Goal: Information Seeking & Learning: Find specific fact

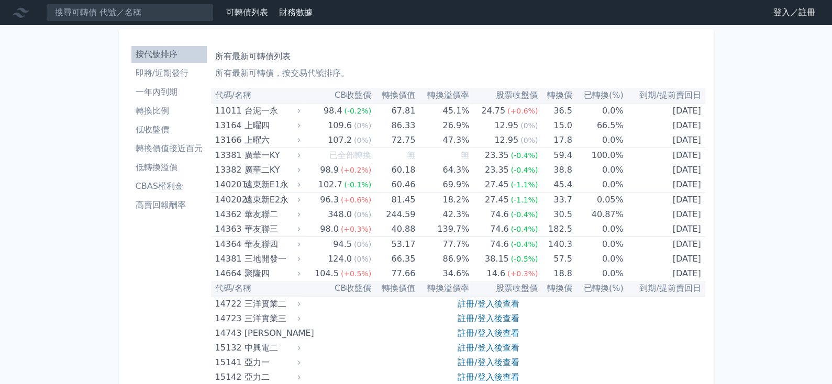
click at [796, 16] on link "登入／註冊" at bounding box center [794, 12] width 59 height 17
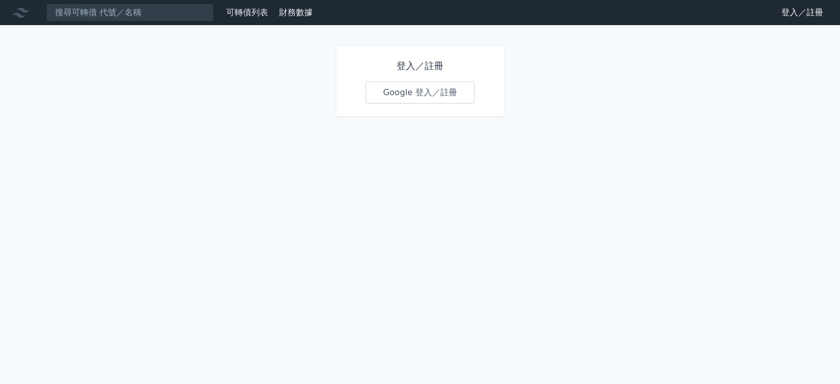
click at [462, 88] on link "Google 登入／註冊" at bounding box center [419, 93] width 109 height 22
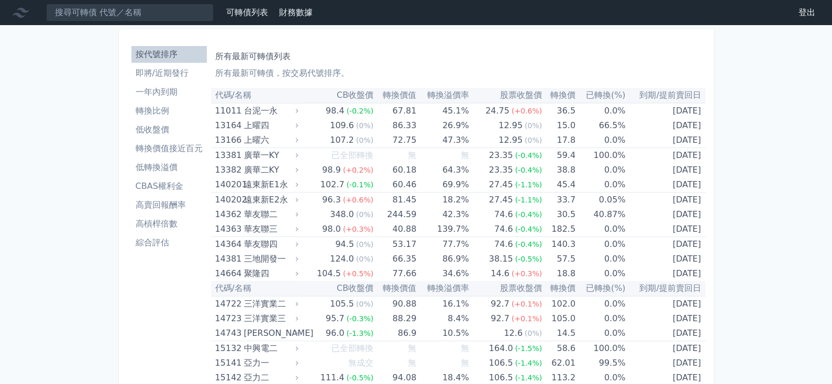
click at [810, 10] on link "登出" at bounding box center [807, 12] width 34 height 17
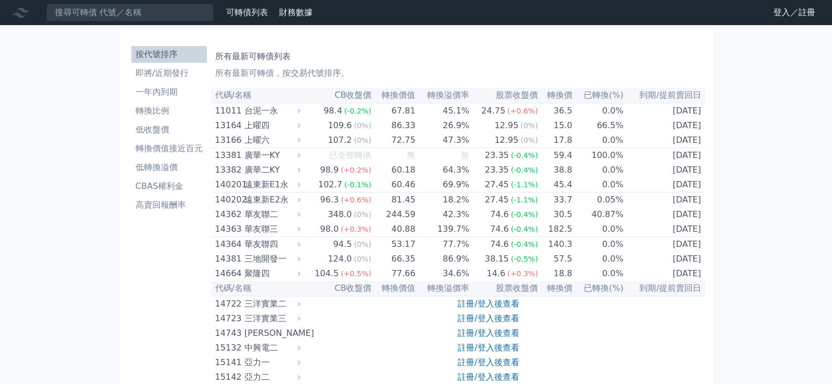
click at [783, 14] on link "登入／註冊" at bounding box center [794, 12] width 59 height 17
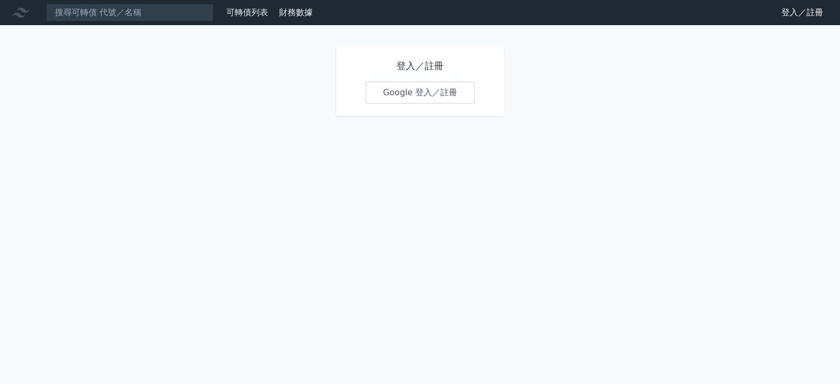
click at [447, 90] on link "Google 登入／註冊" at bounding box center [419, 93] width 109 height 22
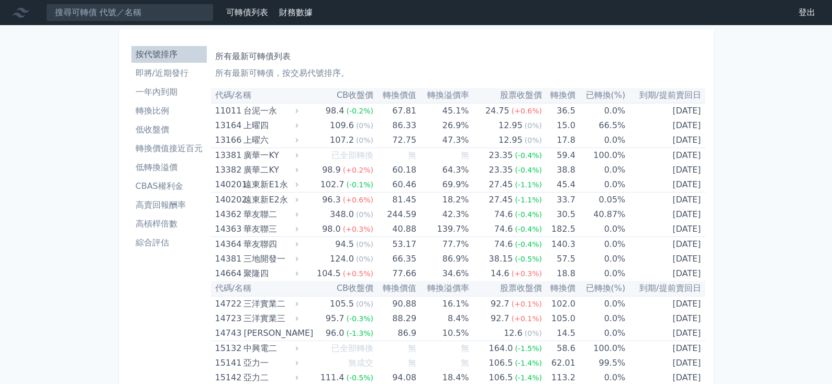
click at [71, 8] on input at bounding box center [130, 13] width 168 height 18
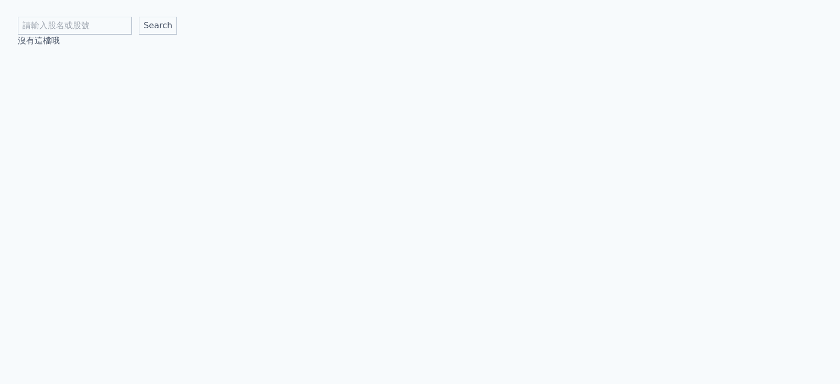
click at [105, 24] on input "text" at bounding box center [75, 26] width 114 height 18
click at [98, 18] on input "text" at bounding box center [75, 26] width 114 height 18
type input "順德"
click at [139, 17] on input "Search" at bounding box center [158, 26] width 38 height 18
